Goal: Information Seeking & Learning: Learn about a topic

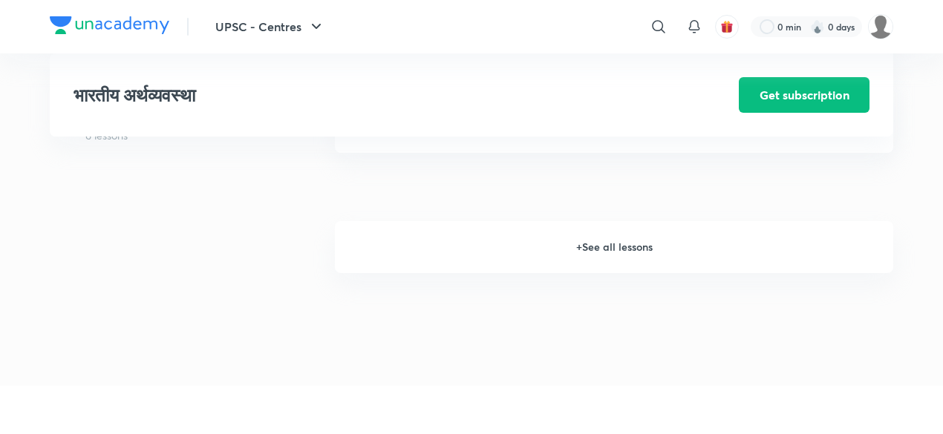
scroll to position [2074, 0]
click at [582, 249] on h6 "+ See all lessons" at bounding box center [614, 246] width 558 height 52
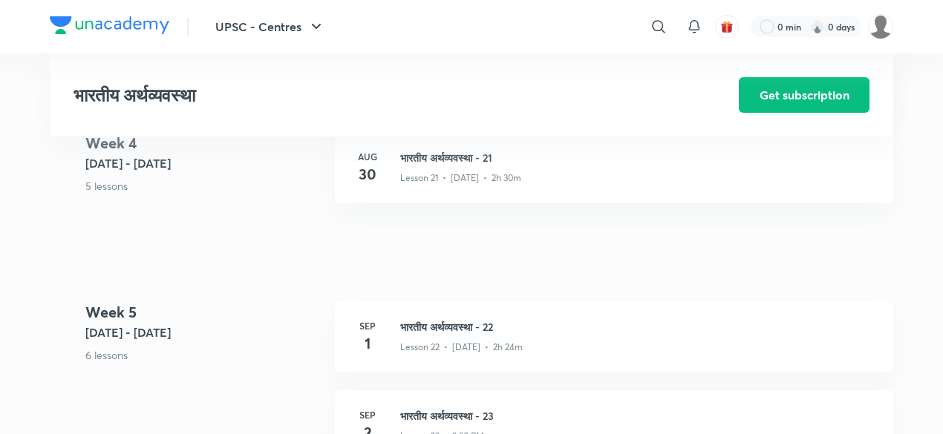
scroll to position [2549, 0]
click at [468, 321] on h3 "भारतीय अर्थव्यवस्था - 22" at bounding box center [637, 326] width 475 height 16
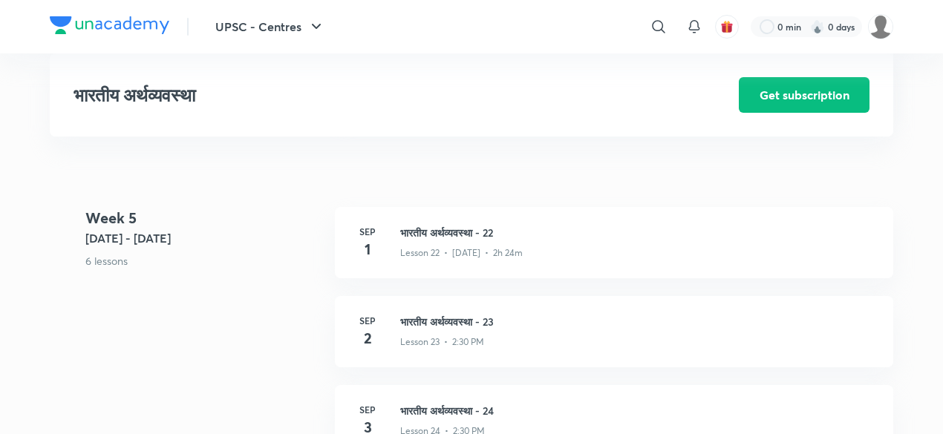
scroll to position [2649, 0]
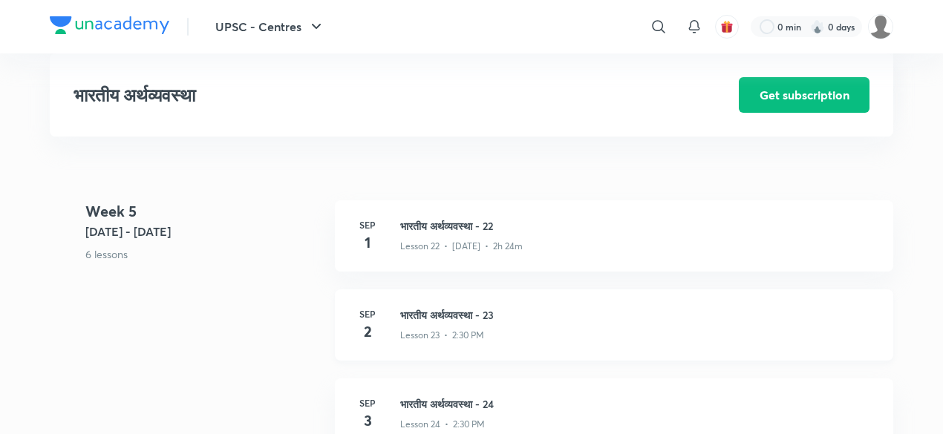
click at [464, 304] on div "Sep 2 भारतीय अर्थव्यवस्था - 23 Lesson 23 • 2:30 PM" at bounding box center [614, 324] width 558 height 71
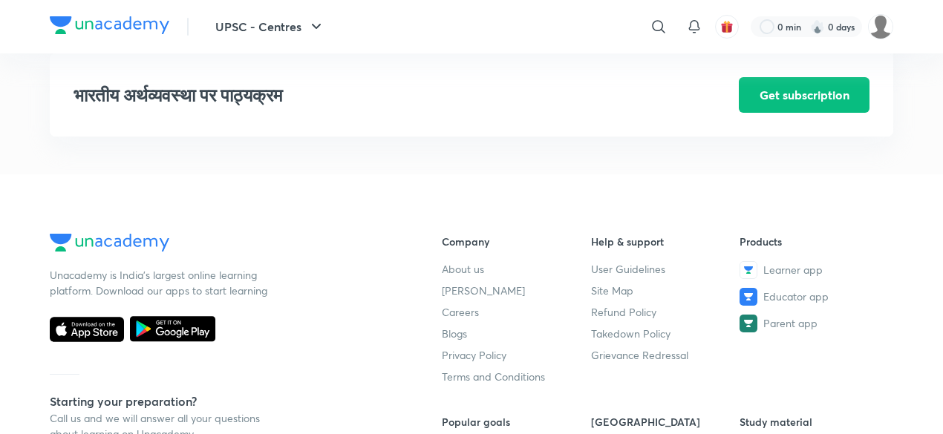
scroll to position [1981, 0]
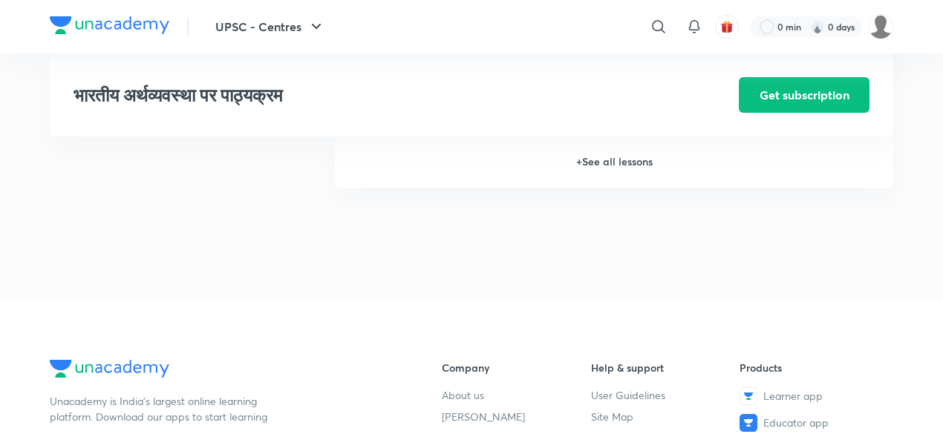
click at [577, 183] on h6 "+ See all lessons" at bounding box center [614, 162] width 558 height 52
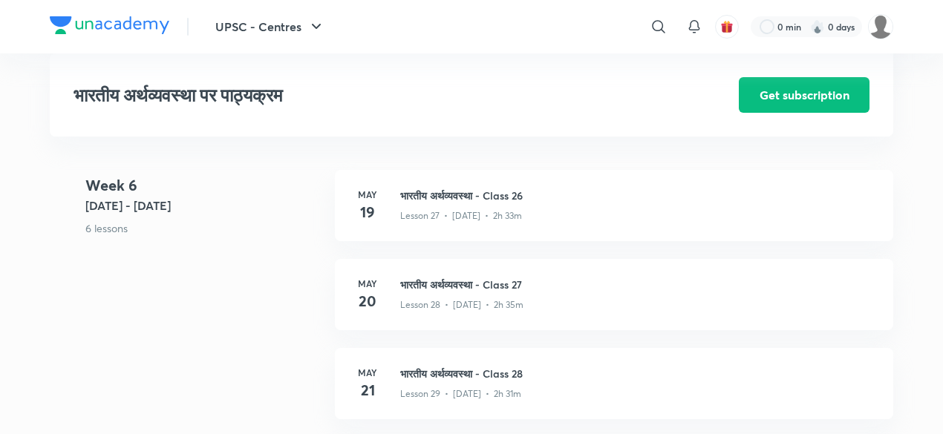
scroll to position [3217, 0]
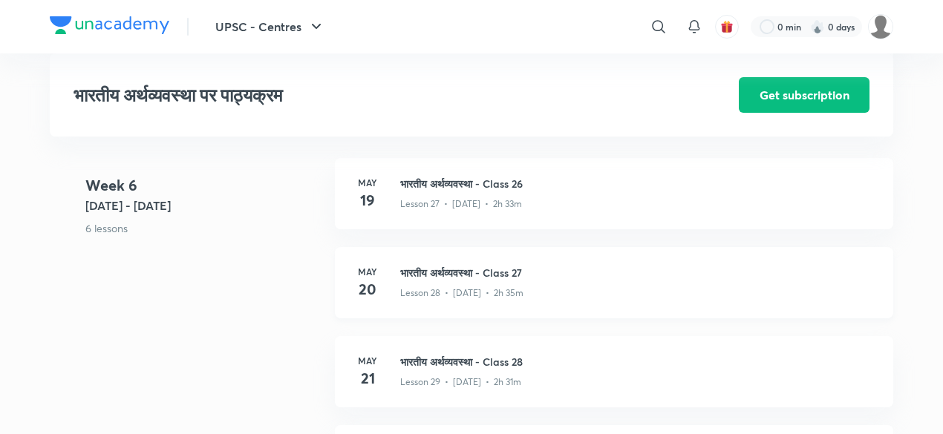
click at [485, 281] on h3 "भारतीय अर्थव्यवस्था - Class 27" at bounding box center [637, 273] width 475 height 16
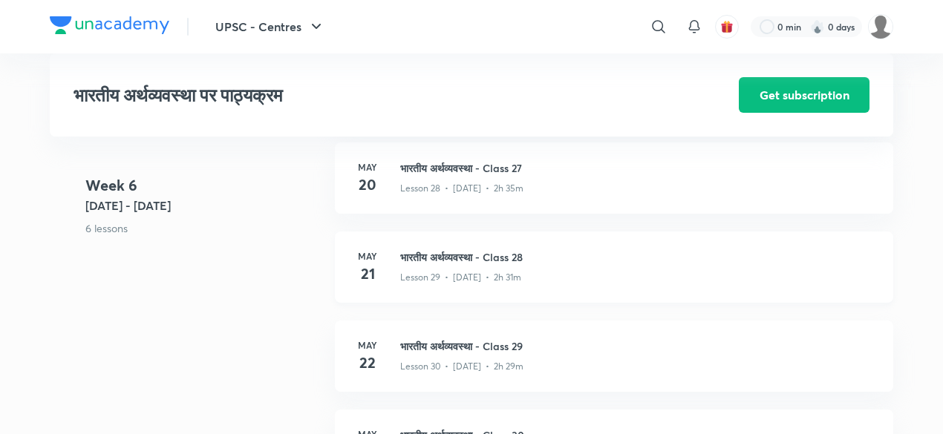
scroll to position [3324, 0]
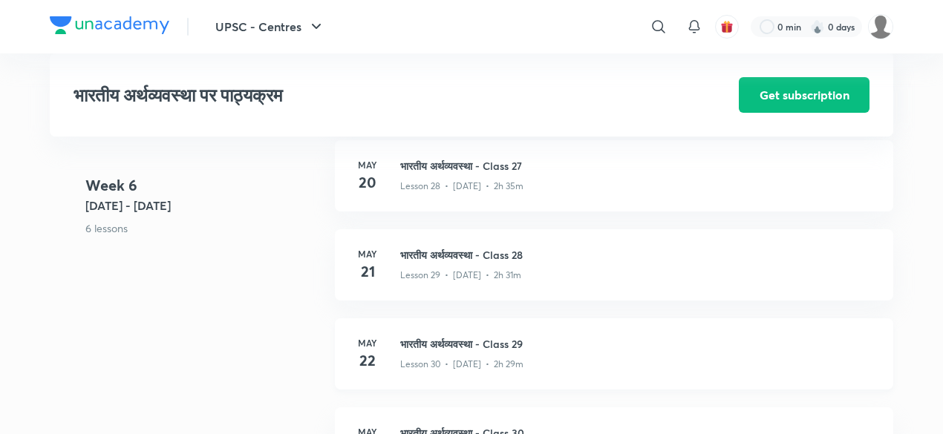
click at [448, 352] on h3 "भारतीय अर्थव्यवस्था - Class 29" at bounding box center [637, 344] width 475 height 16
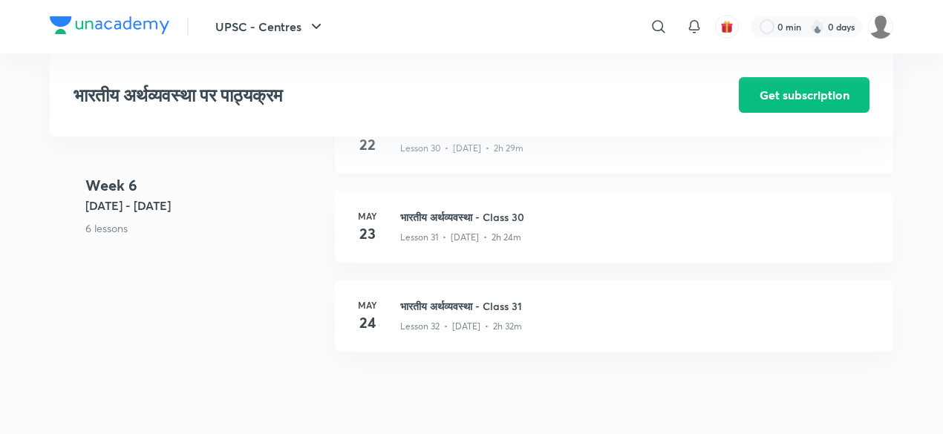
scroll to position [3551, 0]
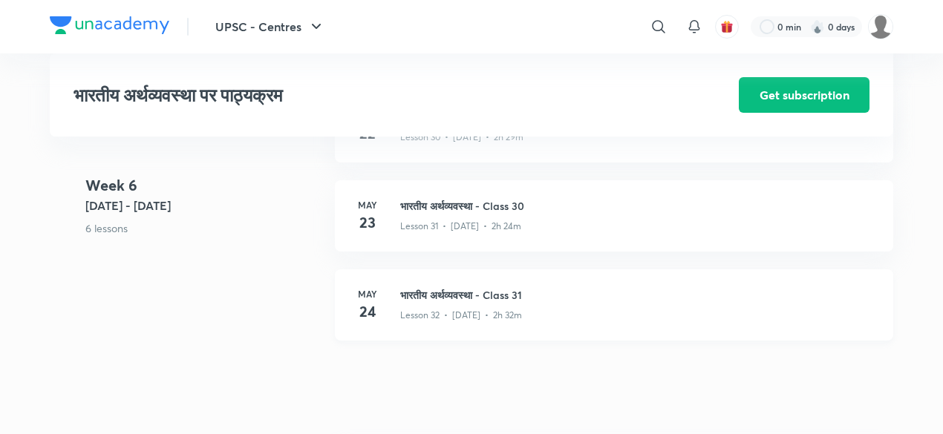
click at [485, 303] on h3 "भारतीय अर्थव्यवस्था - Class 31" at bounding box center [637, 295] width 475 height 16
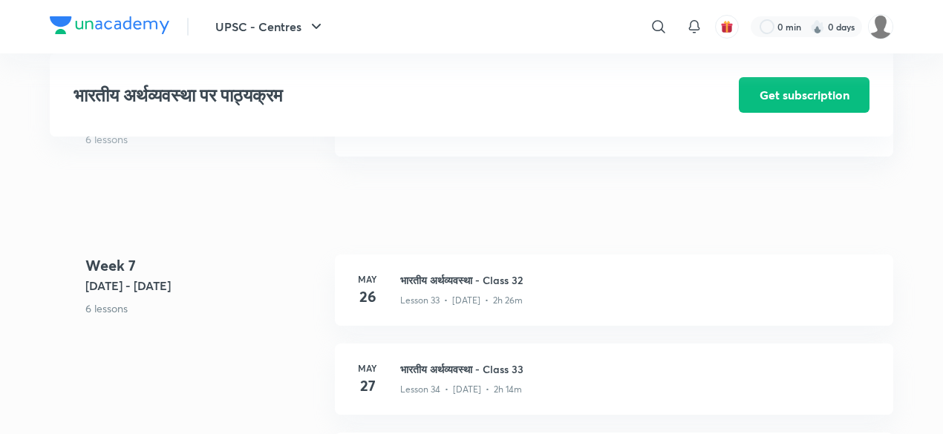
scroll to position [3736, 0]
click at [463, 287] on h3 "भारतीय अर्थव्यवस्था - Class 32" at bounding box center [637, 280] width 475 height 16
click at [487, 376] on h3 "भारतीय अर्थव्यवस्था - Class 33" at bounding box center [637, 369] width 475 height 16
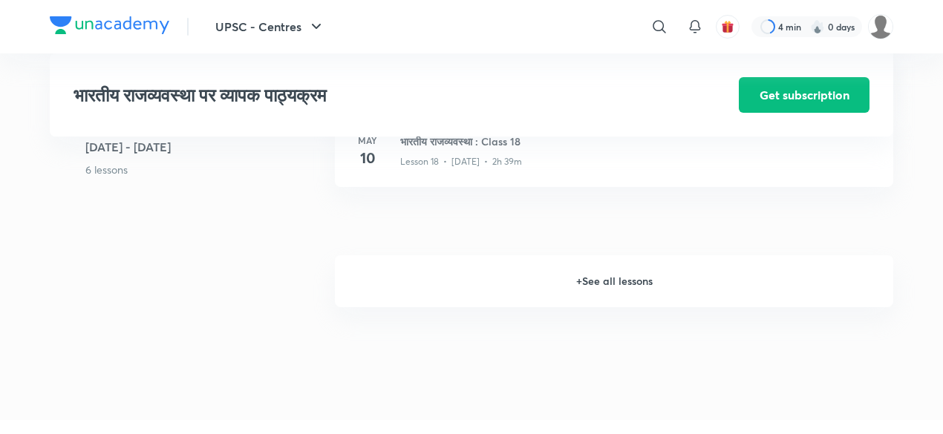
scroll to position [2225, 0]
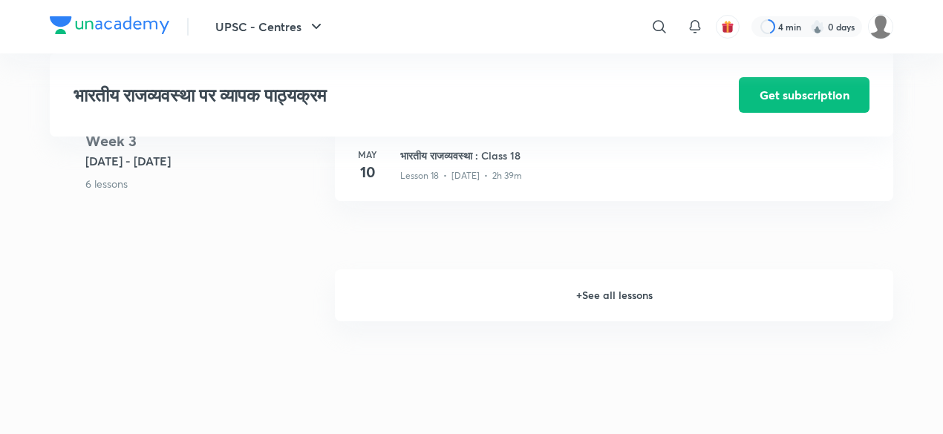
click at [591, 298] on h6 "+ See all lessons" at bounding box center [614, 295] width 558 height 52
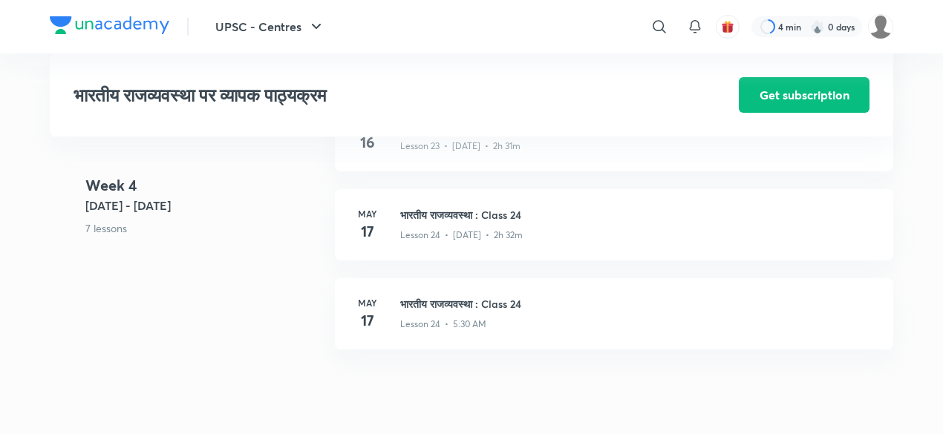
scroll to position [2784, 0]
click at [491, 298] on h3 "भारतीय राजव्यवस्था : Class 24" at bounding box center [637, 300] width 475 height 16
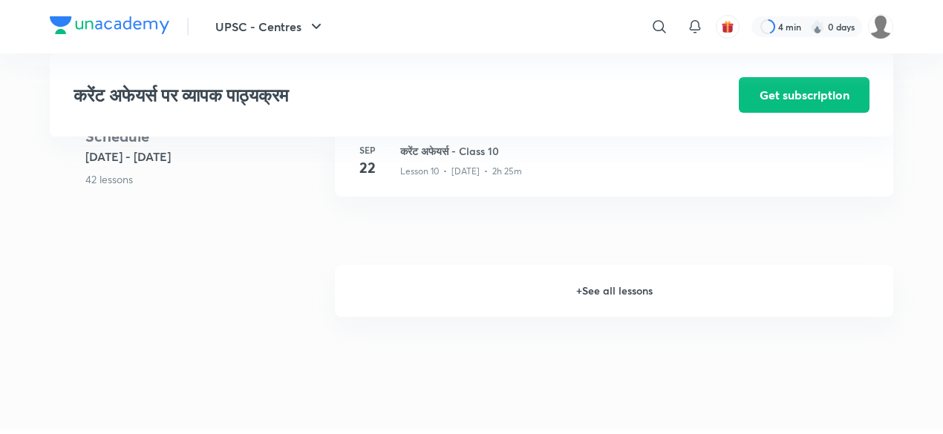
scroll to position [1171, 0]
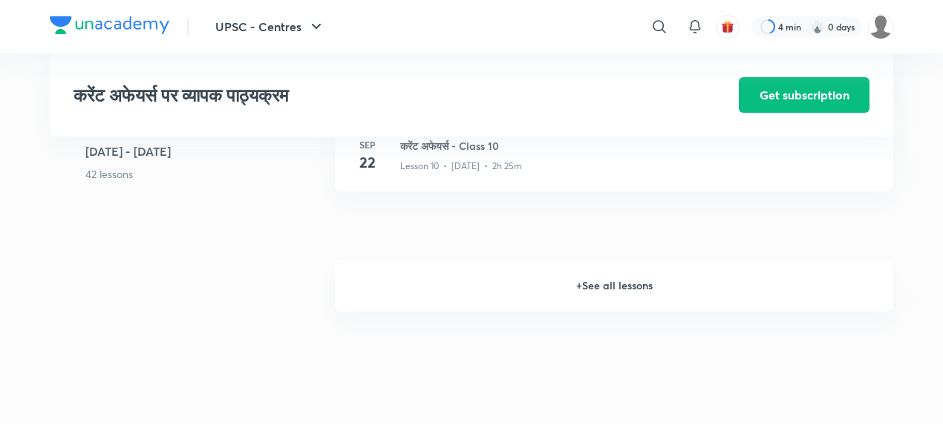
click at [594, 312] on h6 "+ See all lessons" at bounding box center [614, 286] width 558 height 52
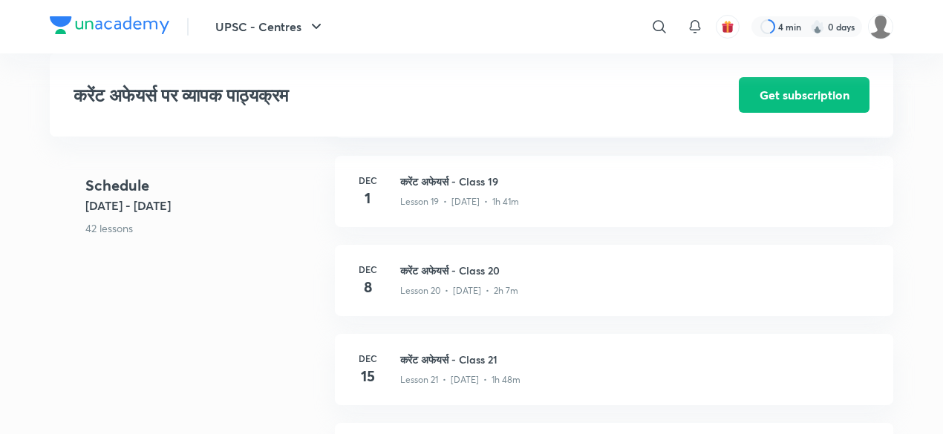
scroll to position [1943, 0]
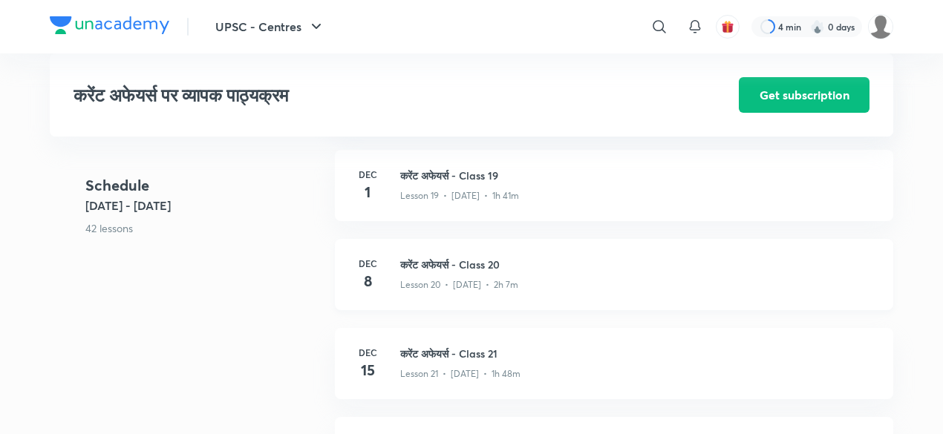
click at [482, 272] on h3 "करेंट अफेयर्स - Class 20" at bounding box center [637, 265] width 475 height 16
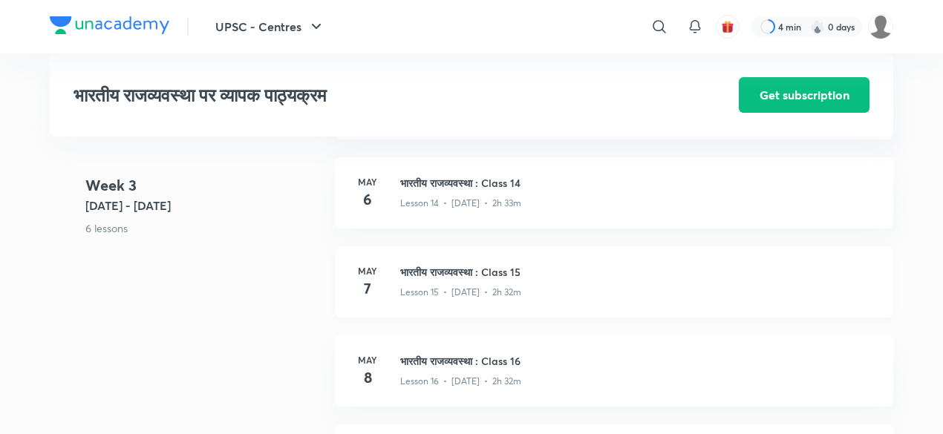
scroll to position [1842, 0]
click at [451, 353] on h3 "भारतीय राजव्यवस्था : Class 16" at bounding box center [637, 361] width 475 height 16
click at [443, 356] on h3 "भारतीय राजव्यवस्था : Class 16" at bounding box center [637, 361] width 475 height 16
click at [463, 271] on h3 "भारतीय राजव्यवस्था : Class 15" at bounding box center [637, 271] width 475 height 16
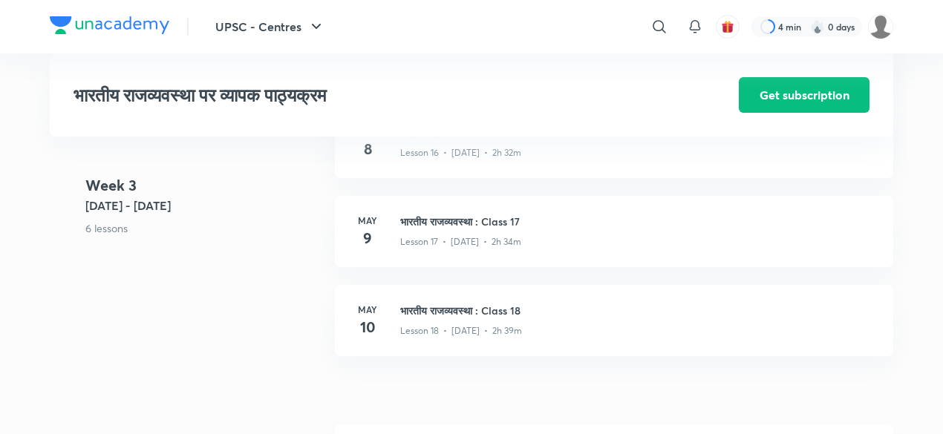
scroll to position [2071, 0]
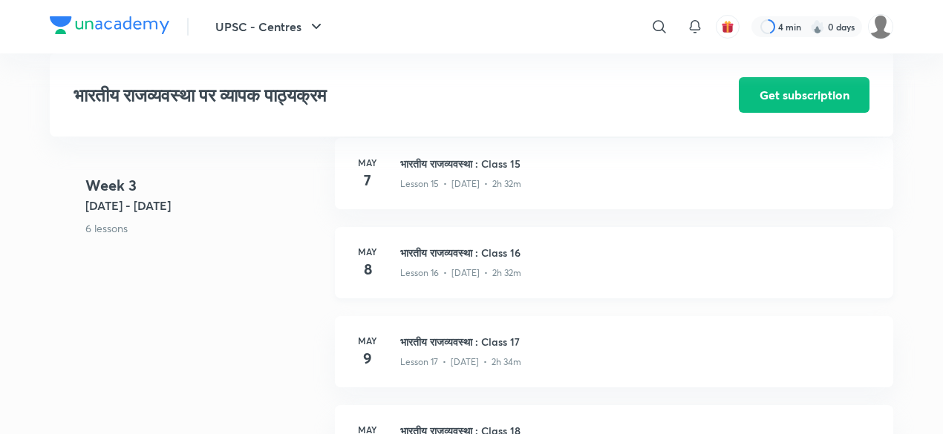
scroll to position [1956, 0]
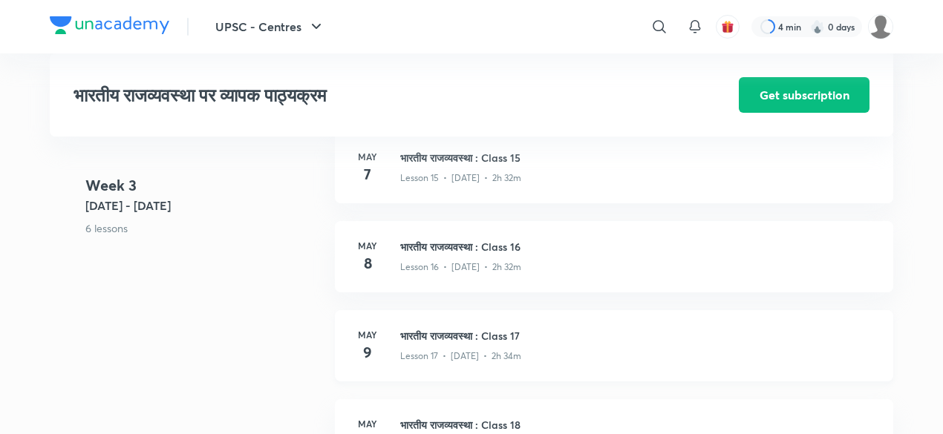
click at [485, 338] on h3 "भारतीय राजव्यवस्था : Class 17" at bounding box center [637, 336] width 475 height 16
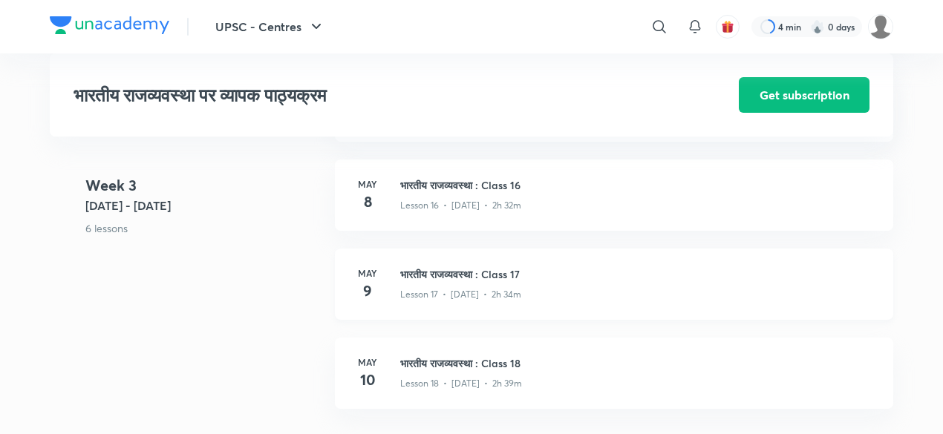
scroll to position [2019, 0]
click at [515, 348] on div "[DATE] भारतीय राजव्यवस्था : Class 18 Lesson 18 • [DATE] • 2h 39m" at bounding box center [614, 370] width 558 height 71
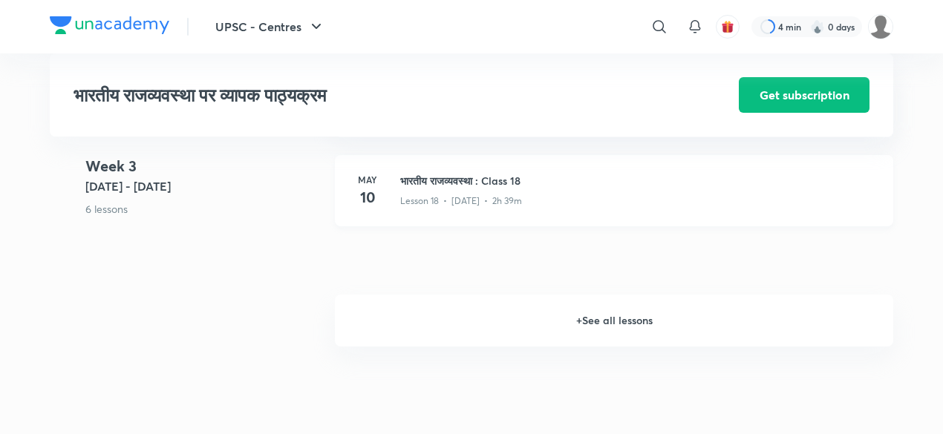
scroll to position [2200, 0]
click at [588, 312] on h6 "+ See all lessons" at bounding box center [614, 320] width 558 height 52
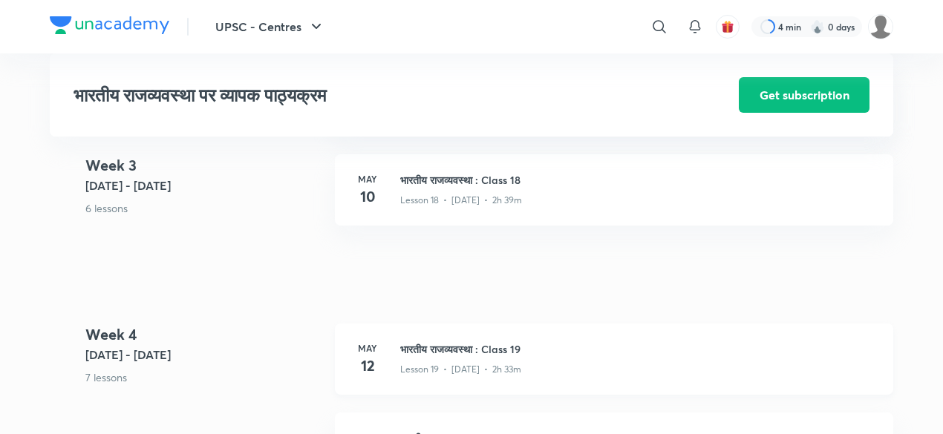
click at [447, 351] on h3 "भारतीय राजव्यवस्था : Class 19" at bounding box center [637, 349] width 475 height 16
